Goal: Check status: Check status

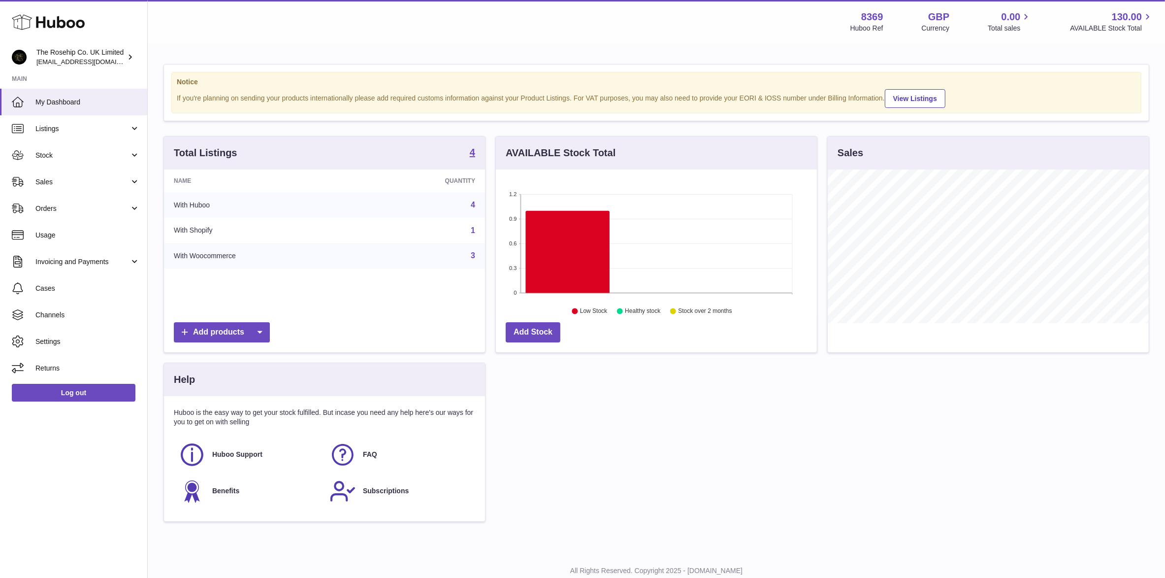
scroll to position [153, 321]
click at [44, 178] on span "Sales" at bounding box center [82, 181] width 94 height 9
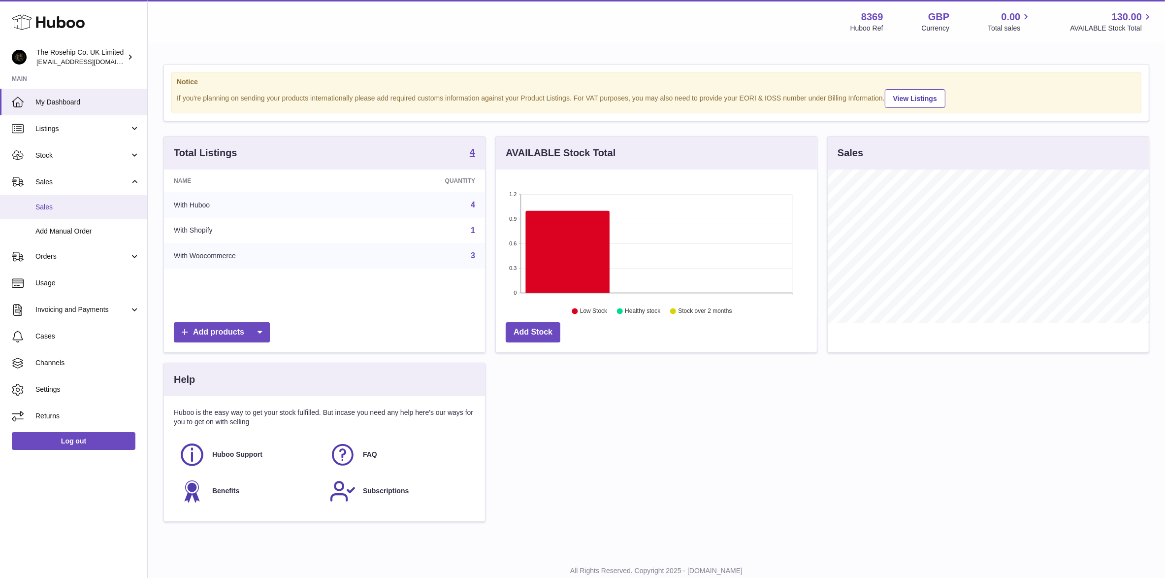
click at [40, 206] on span "Sales" at bounding box center [87, 206] width 104 height 9
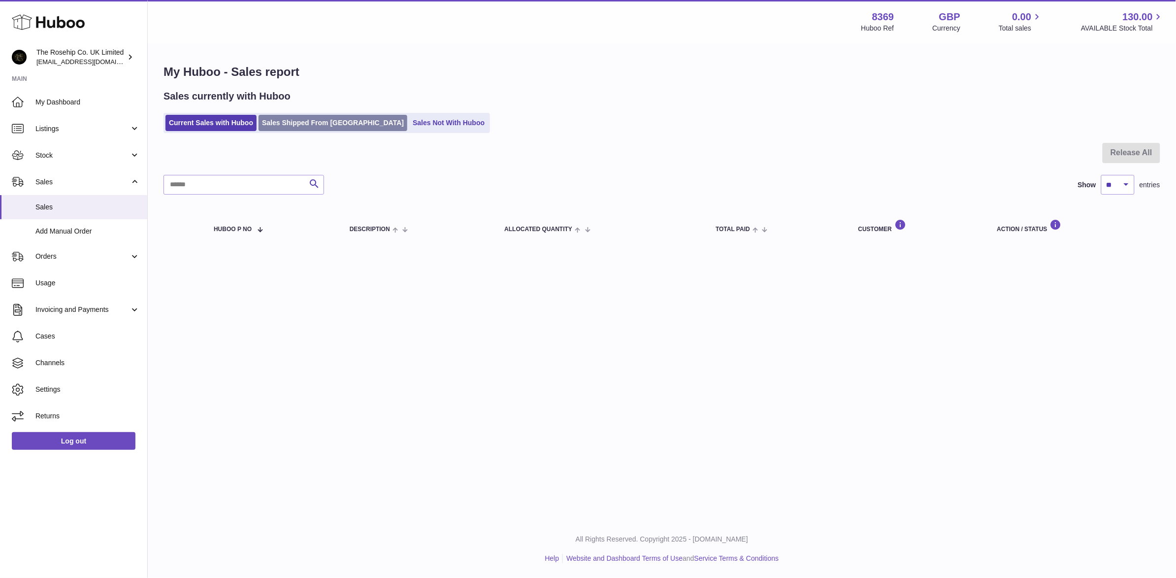
click at [300, 124] on link "Sales Shipped From [GEOGRAPHIC_DATA]" at bounding box center [333, 123] width 149 height 16
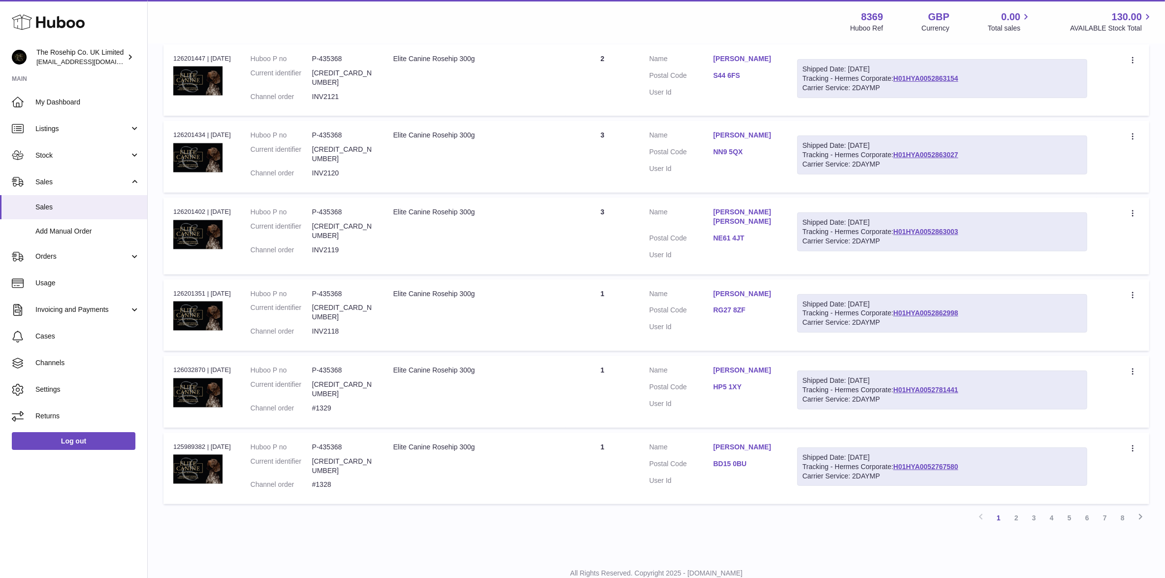
scroll to position [500, 0]
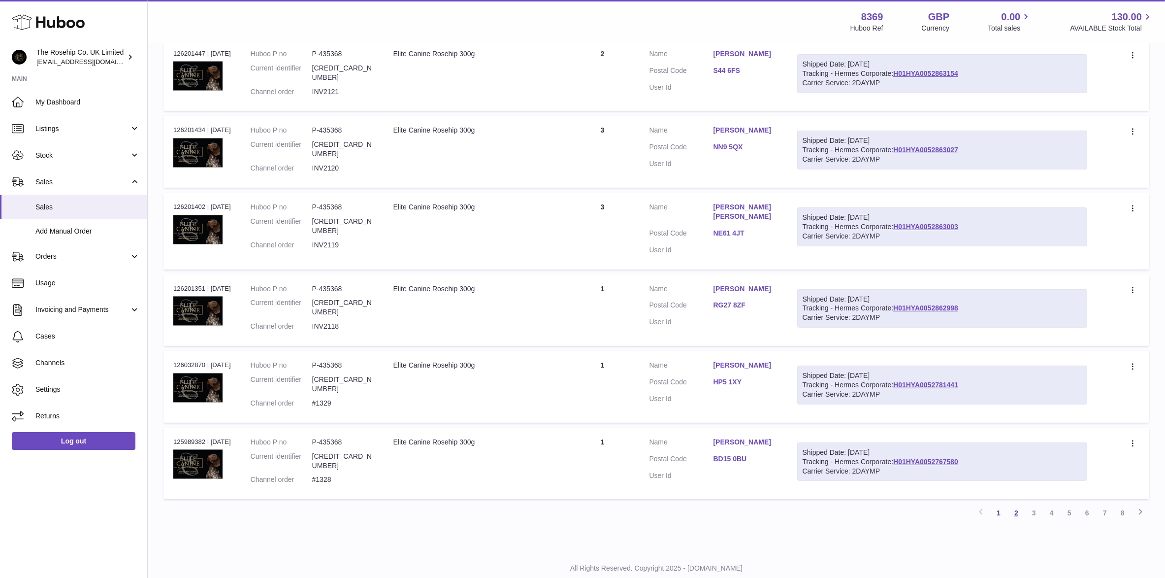
click at [1015, 504] on link "2" at bounding box center [1017, 513] width 18 height 18
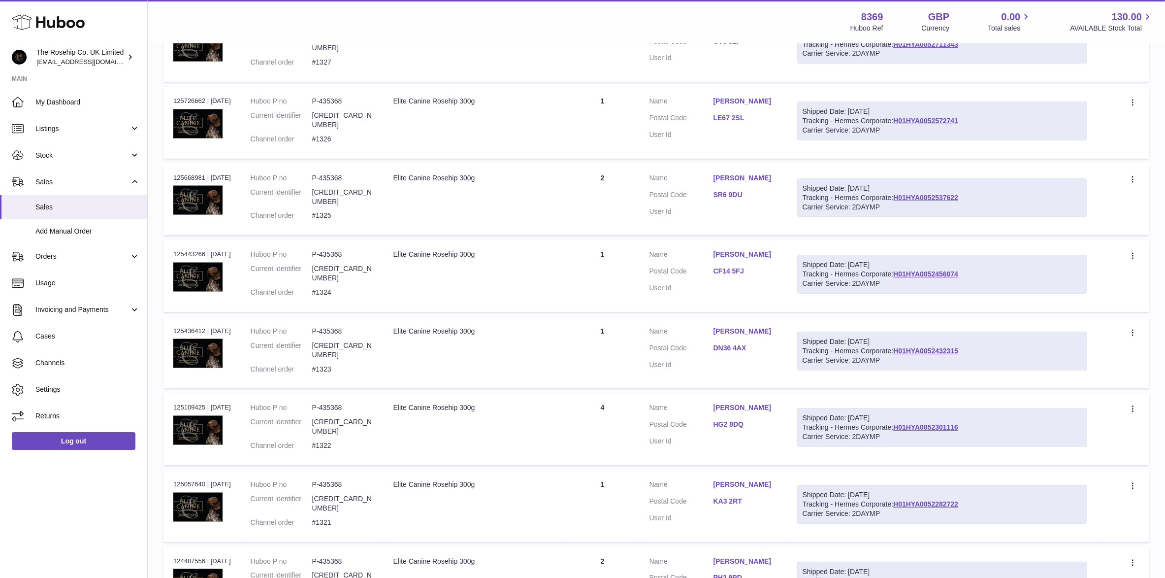
scroll to position [265, 0]
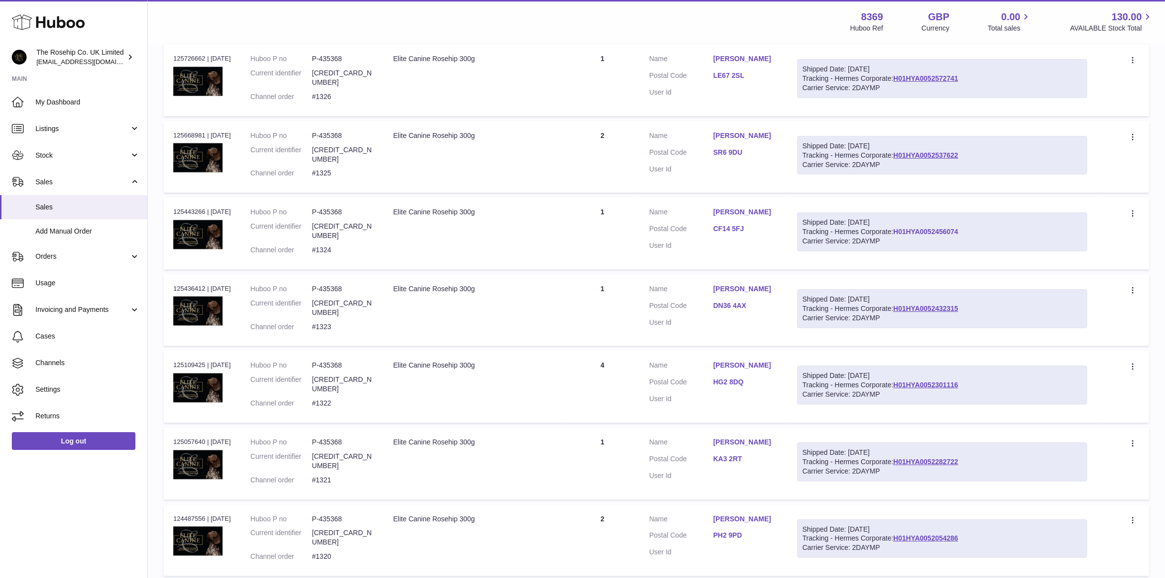
click at [928, 228] on link "H01HYA0052456074" at bounding box center [925, 232] width 65 height 8
